Goal: Navigation & Orientation: Find specific page/section

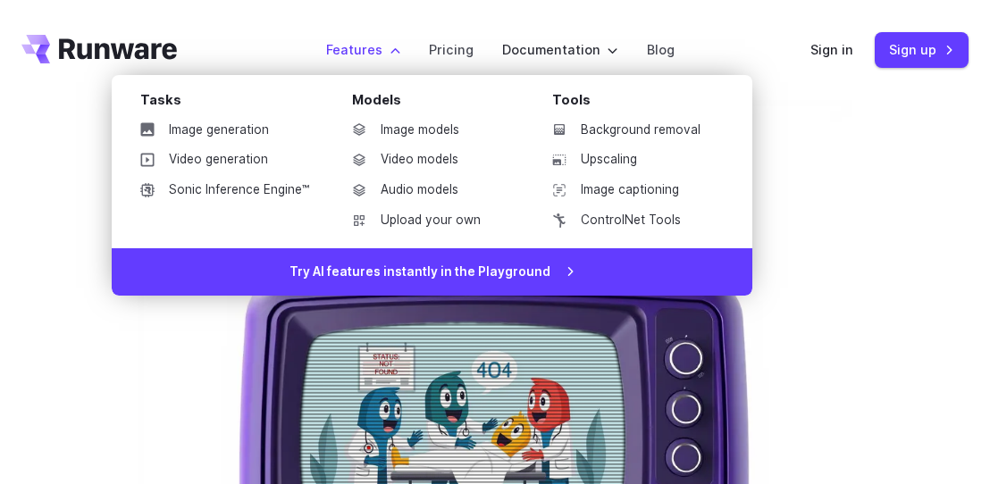
click at [390, 42] on label "Features" at bounding box center [363, 49] width 74 height 21
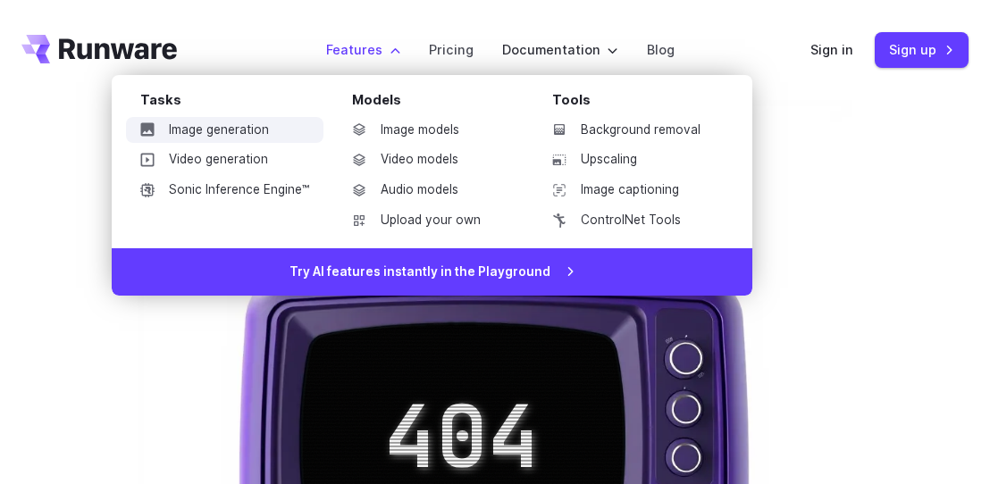
click at [208, 132] on link "Image generation" at bounding box center [224, 130] width 197 height 27
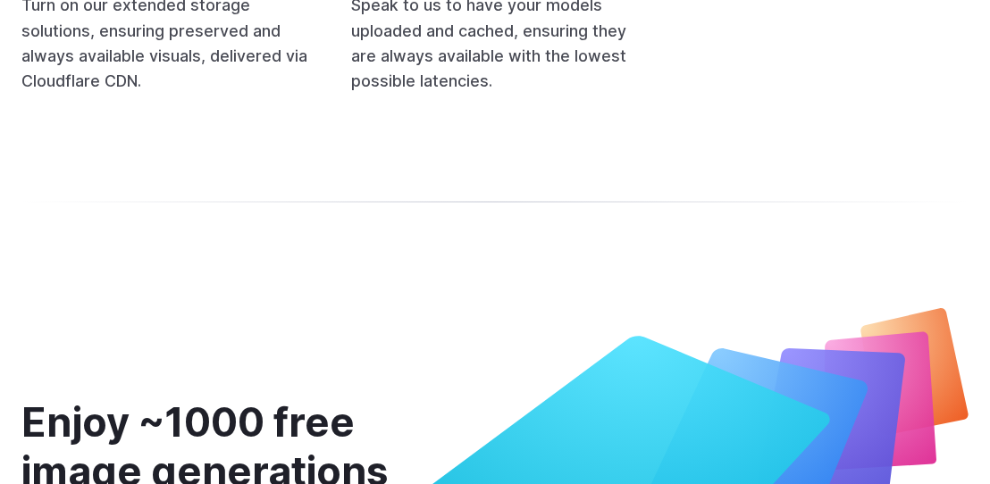
scroll to position [7440, 0]
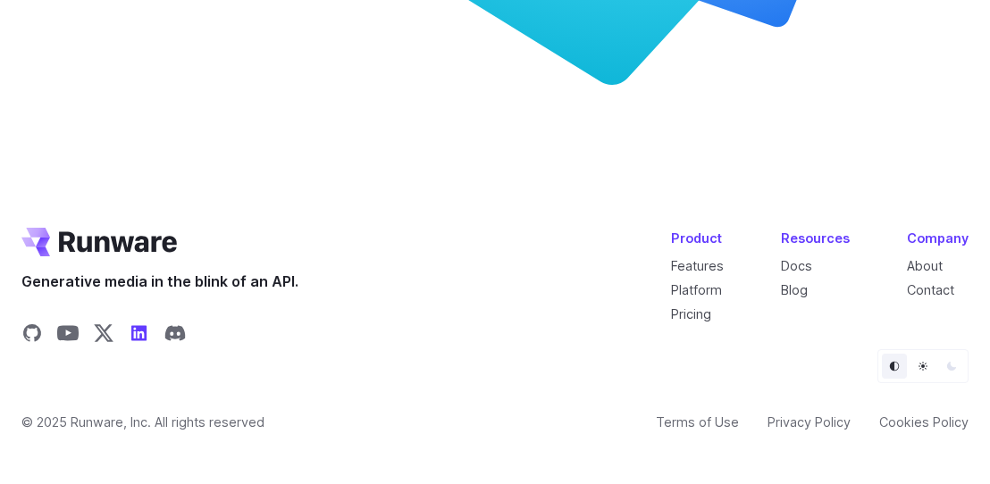
click at [140, 325] on icon "Share on LinkedIn" at bounding box center [138, 332] width 15 height 15
click at [136, 325] on icon "Share on LinkedIn" at bounding box center [138, 332] width 15 height 15
